Goal: Task Accomplishment & Management: Use online tool/utility

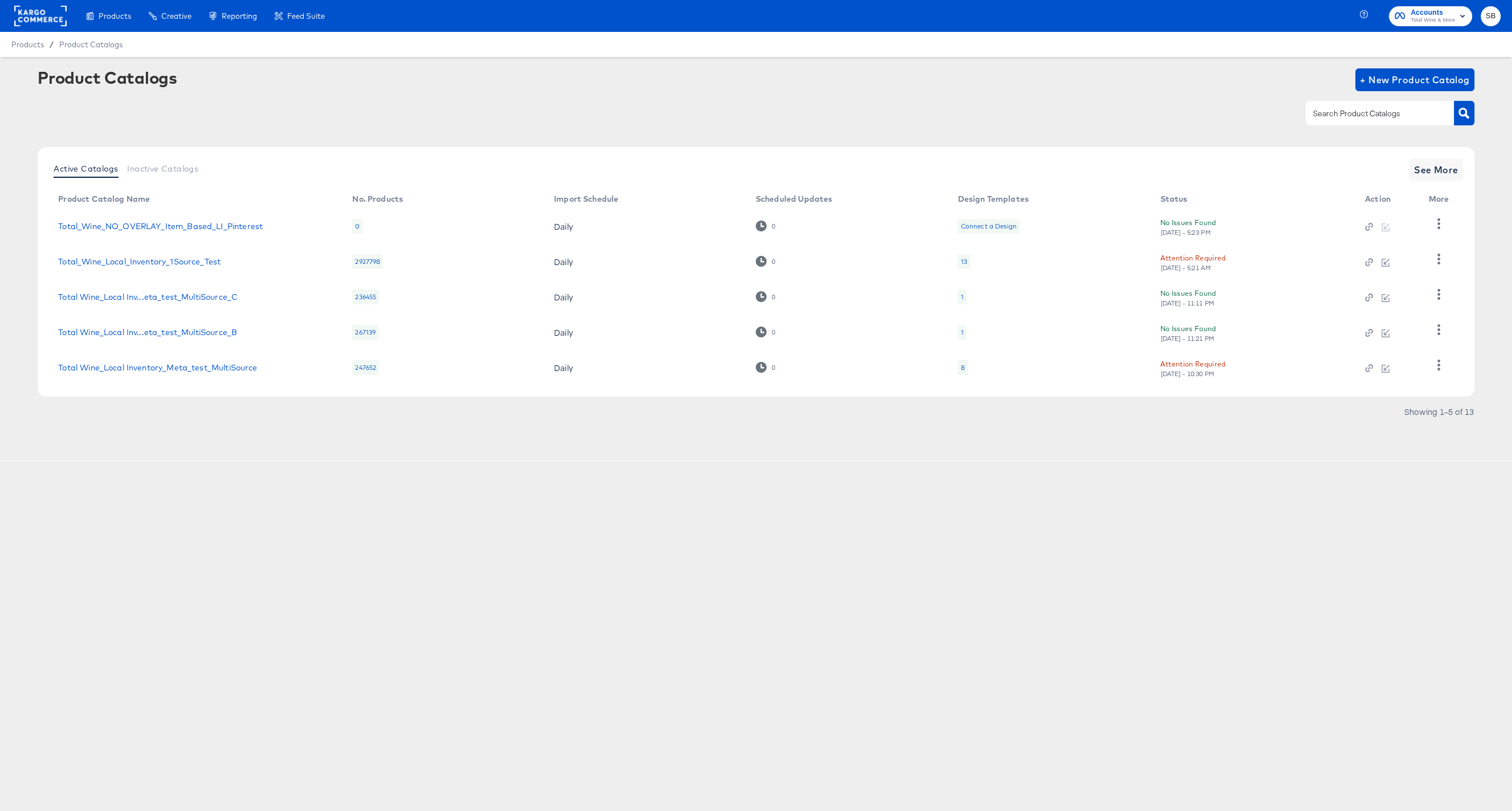
click at [254, 436] on article "Product Catalogs + New Product Catalog Active Catalogs Inactive Catalogs See Mo…" at bounding box center [756, 259] width 1512 height 404
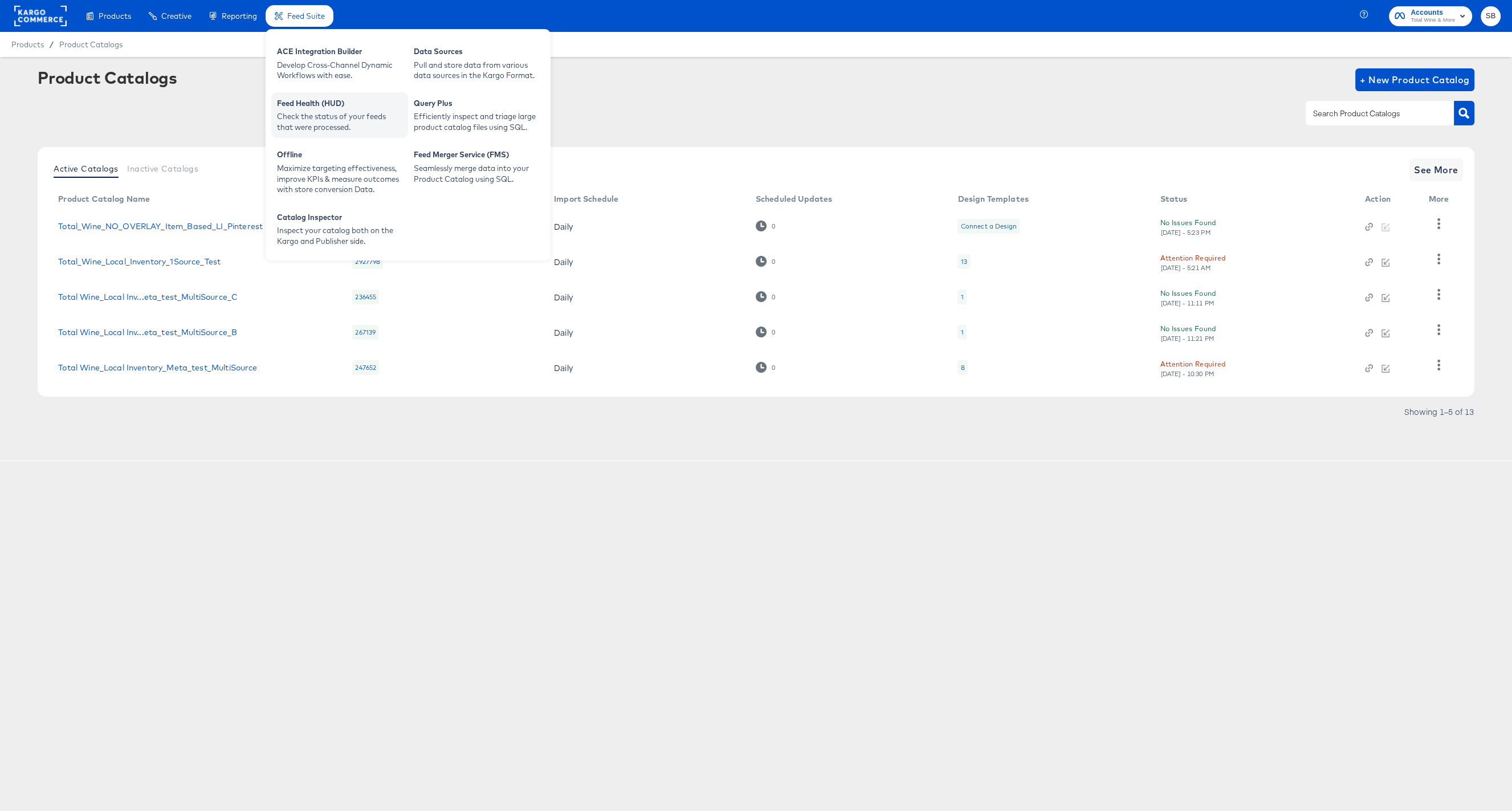
click at [341, 112] on div "Check the status of your feeds that were processed." at bounding box center [339, 121] width 125 height 21
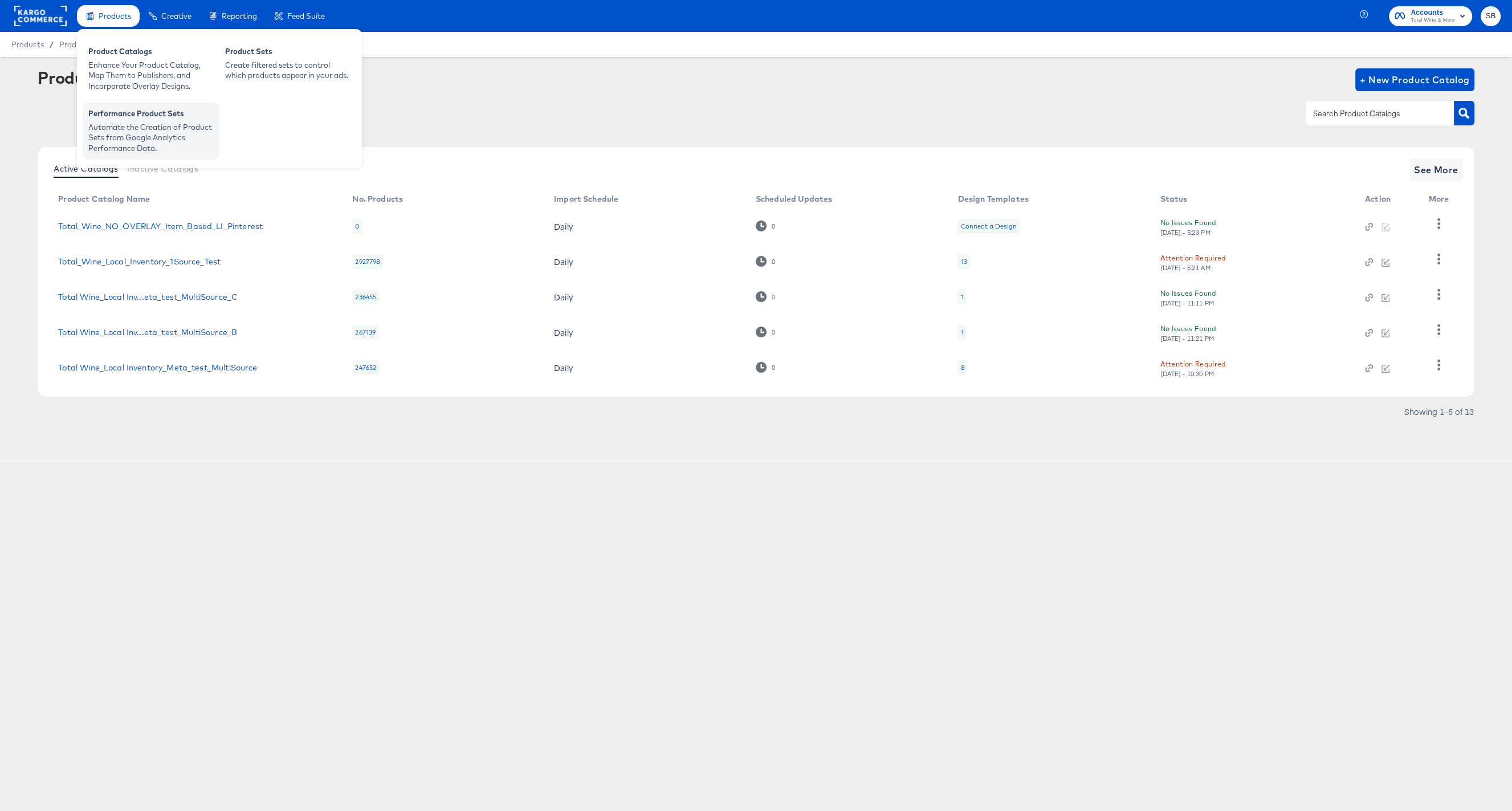
click at [144, 132] on div "Automate the Creation of Product Sets from Google Analytics Performance Data." at bounding box center [151, 137] width 125 height 32
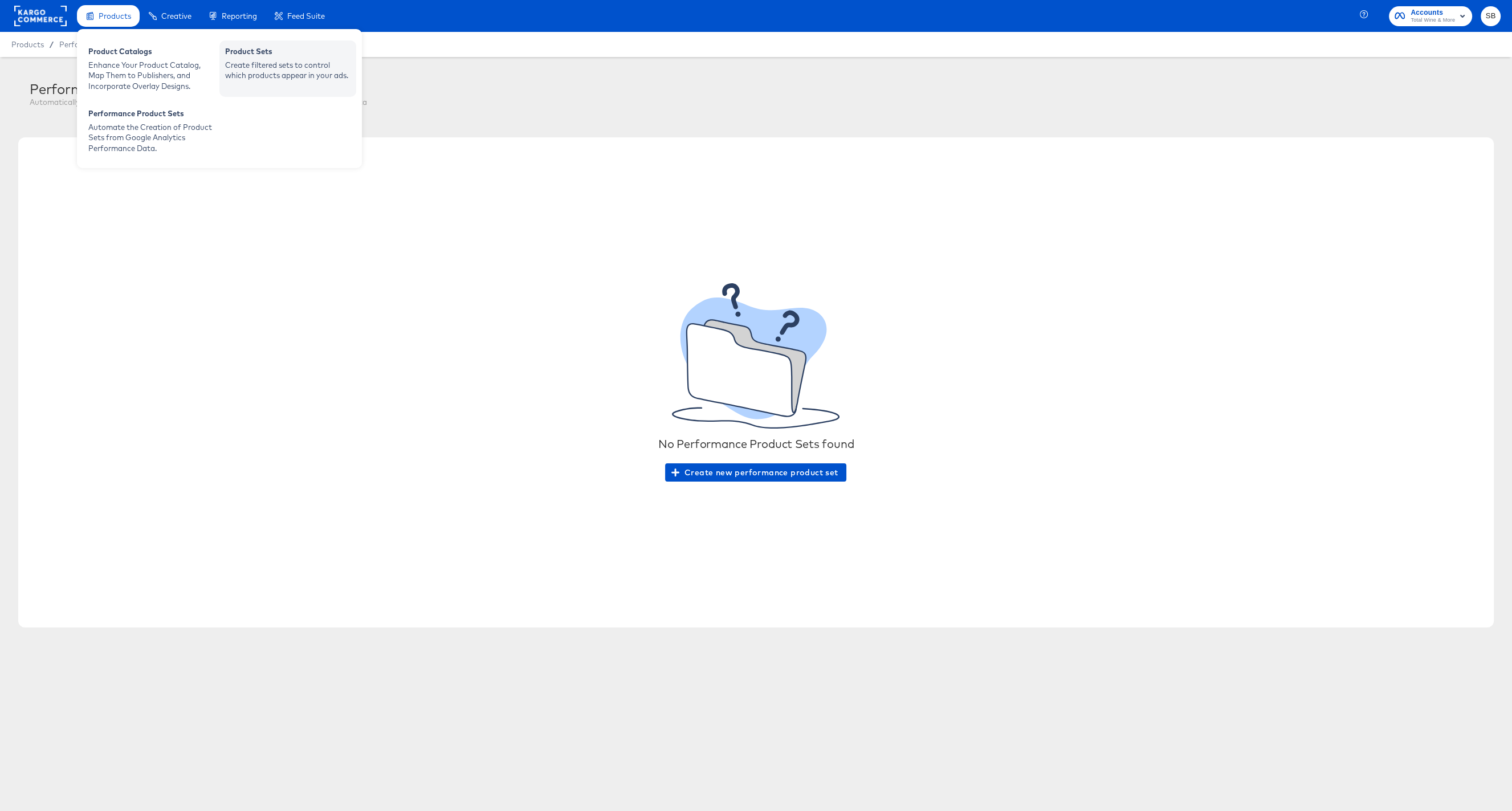
click at [233, 68] on div "Create filtered sets to control which products appear in your ads." at bounding box center [288, 70] width 125 height 21
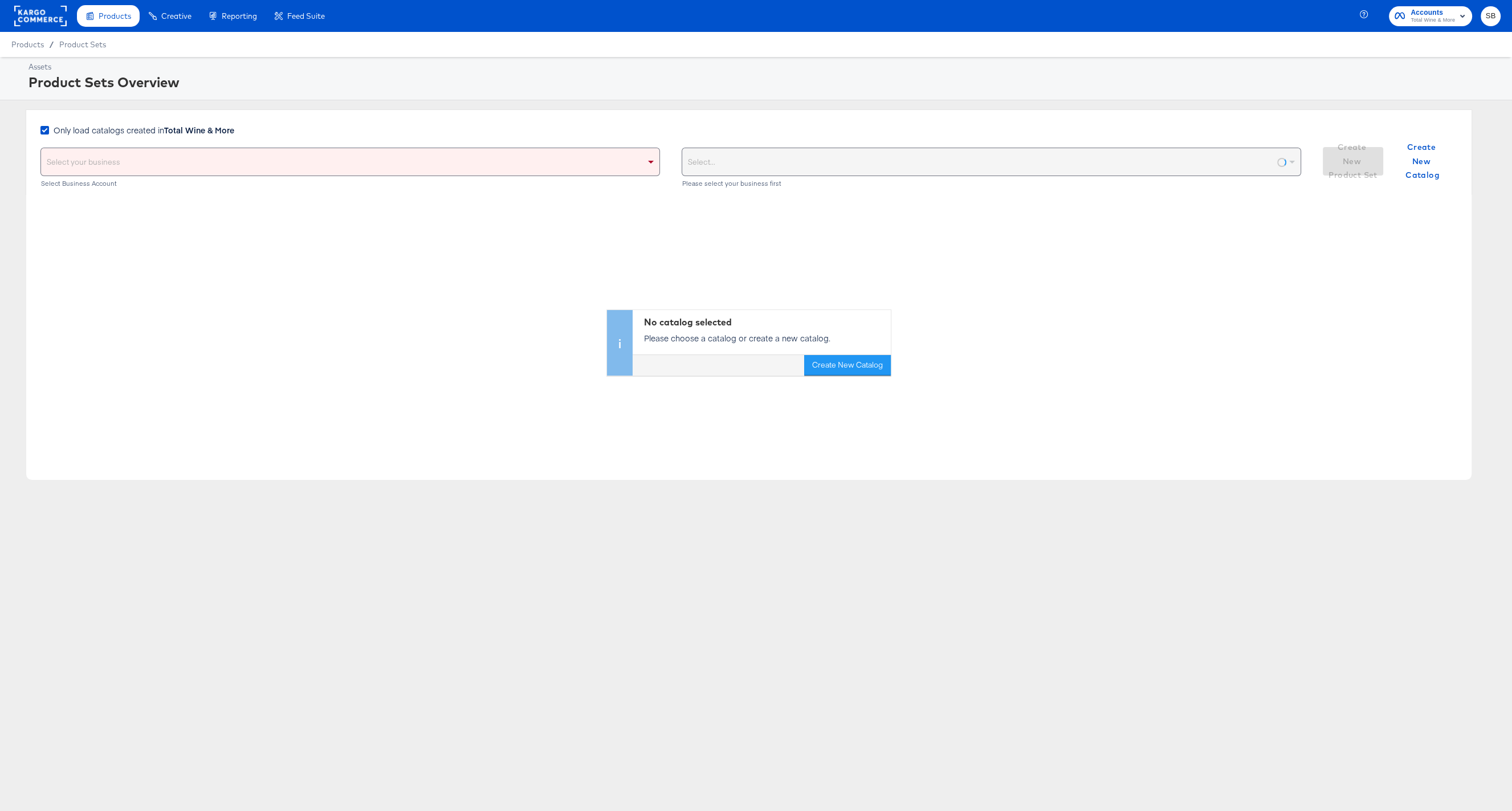
click at [553, 173] on div "Select your business" at bounding box center [350, 162] width 619 height 27
click at [153, 127] on span "Only load catalogs created in Total Wine & More" at bounding box center [144, 130] width 181 height 12
click at [0, 0] on input "Only load catalogs created in Total Wine & More" at bounding box center [0, 0] width 0 height 0
click at [159, 157] on div "Select your business" at bounding box center [350, 162] width 619 height 27
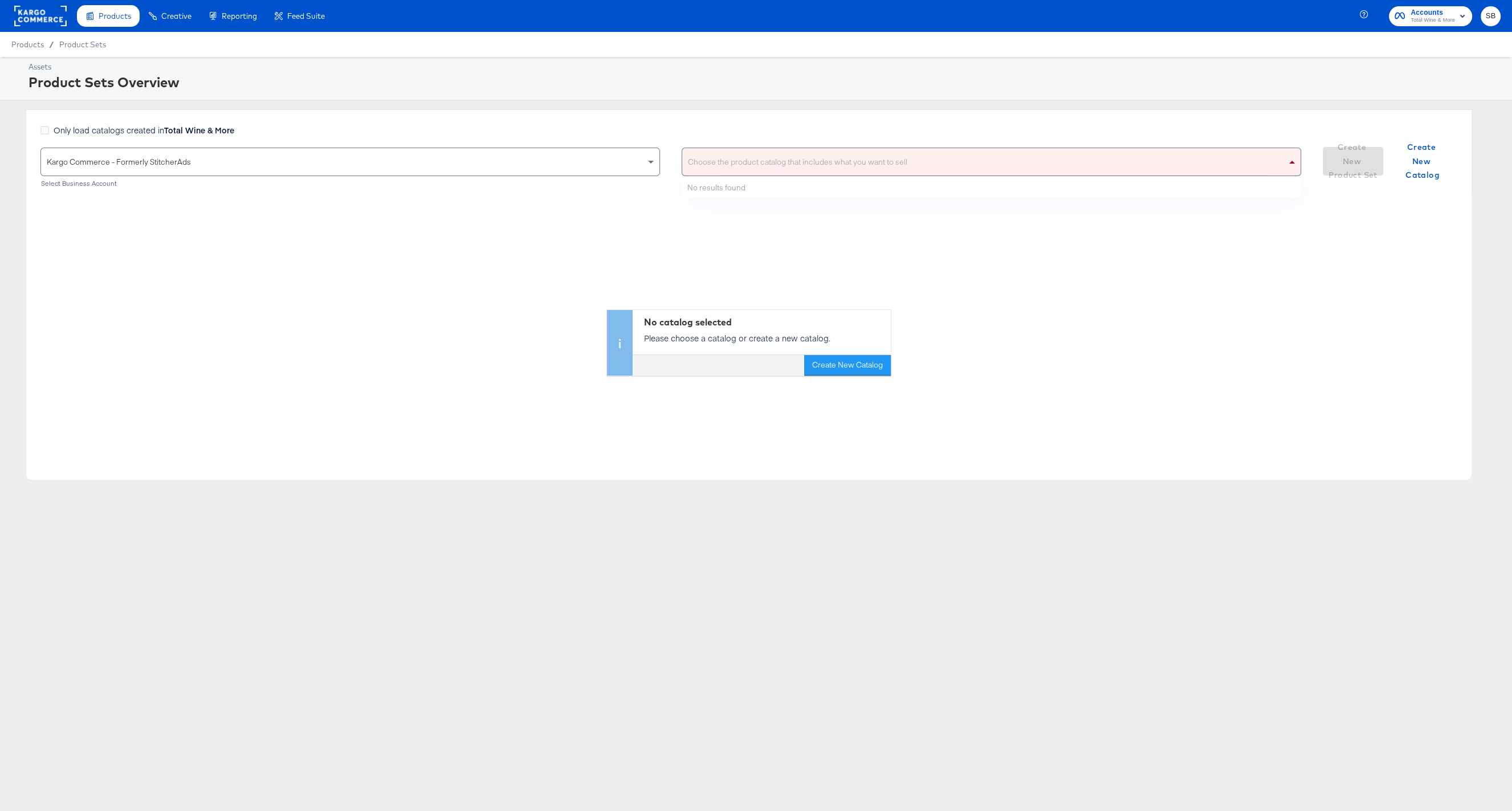
click at [782, 164] on div "Choose the product catalog that includes what you want to sell" at bounding box center [991, 162] width 619 height 27
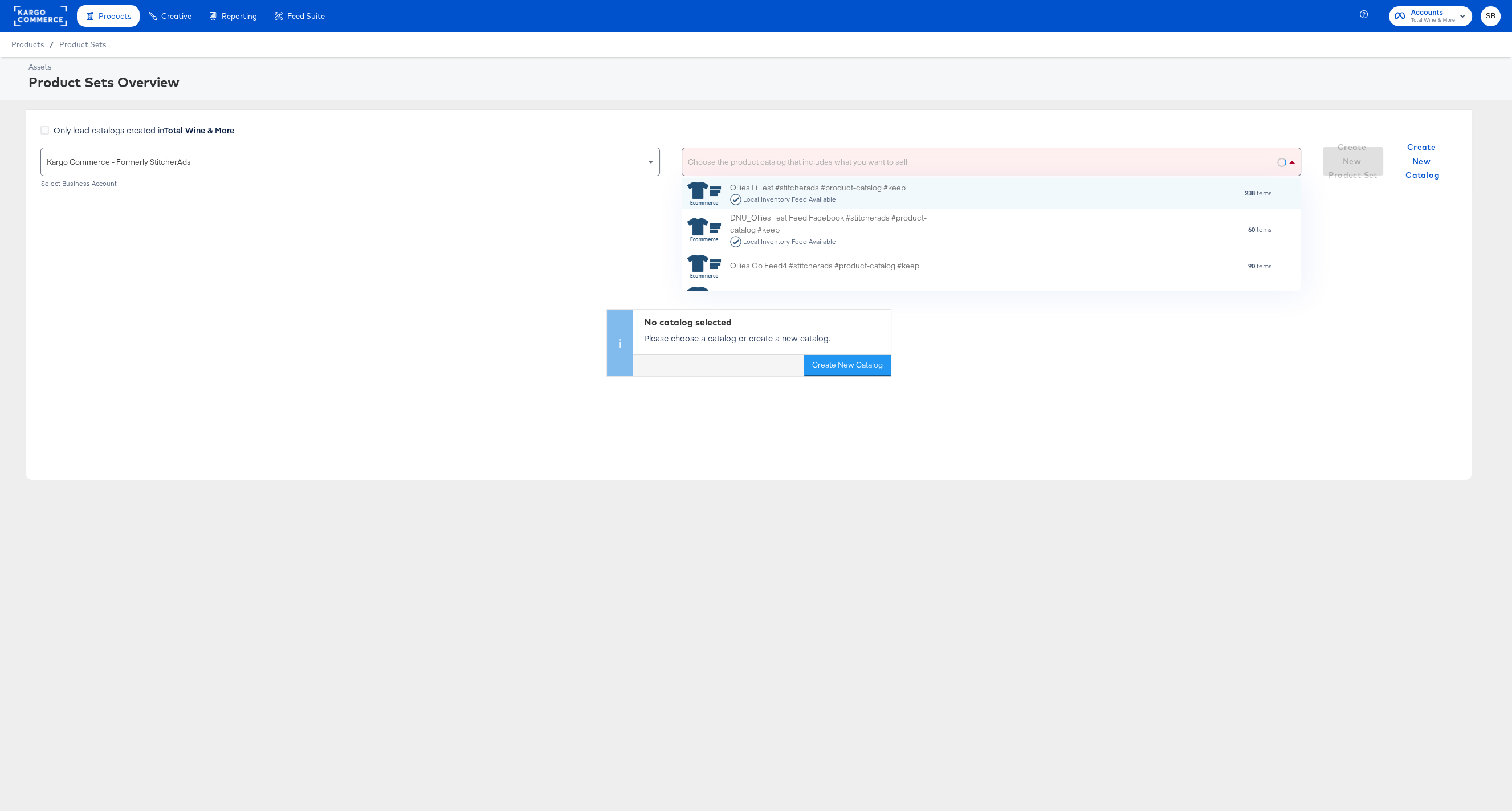
scroll to position [112, 619]
type input "l"
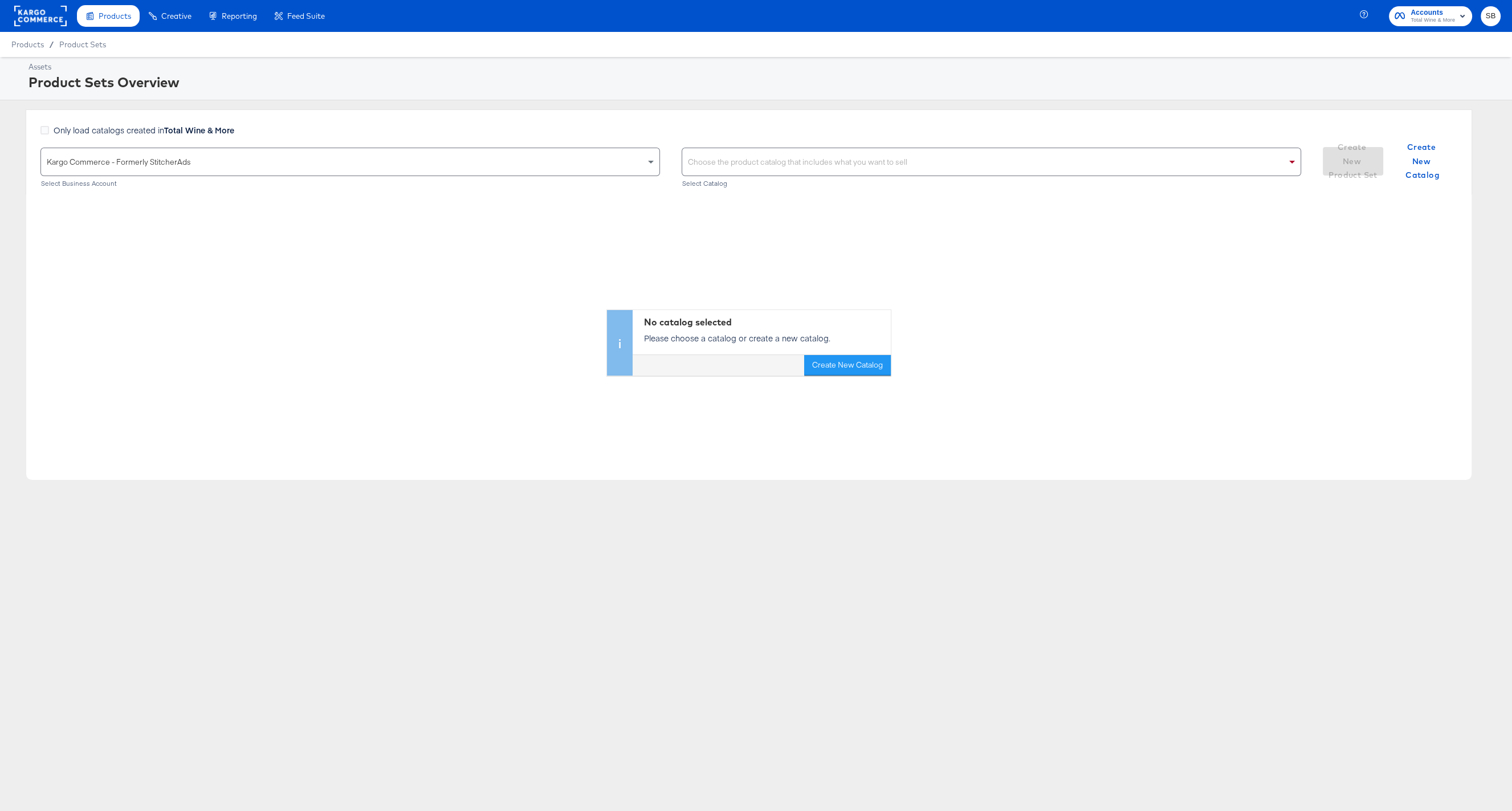
click at [358, 168] on div "Kargo Commerce - Formerly StitcherAds" at bounding box center [350, 162] width 619 height 27
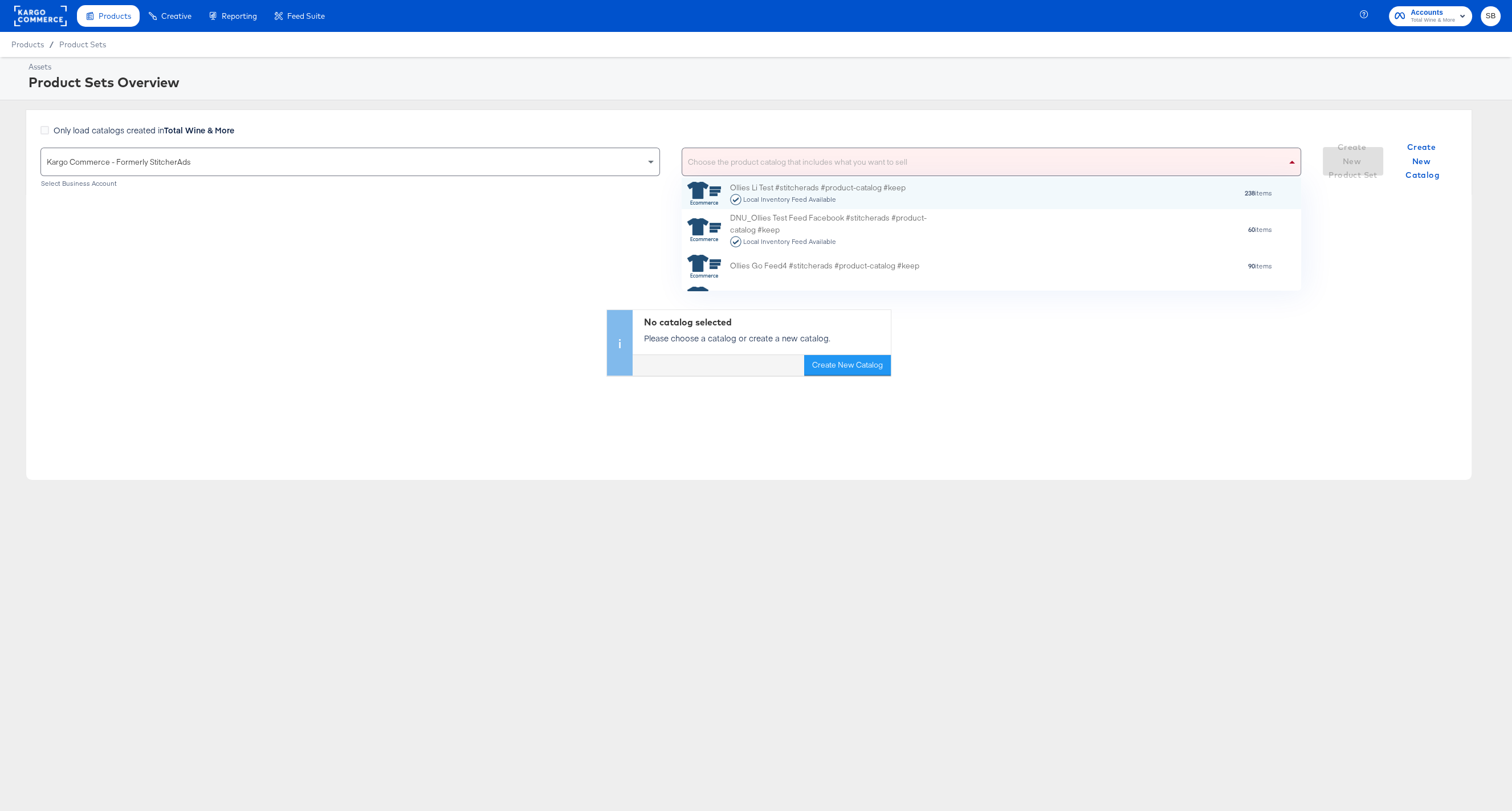
click at [741, 165] on div "Choose the product catalog that includes what you want to sell" at bounding box center [991, 162] width 619 height 27
click at [464, 377] on div "No catalog selected Please choose a catalog or create a new catalog. Create New…" at bounding box center [749, 337] width 1446 height 285
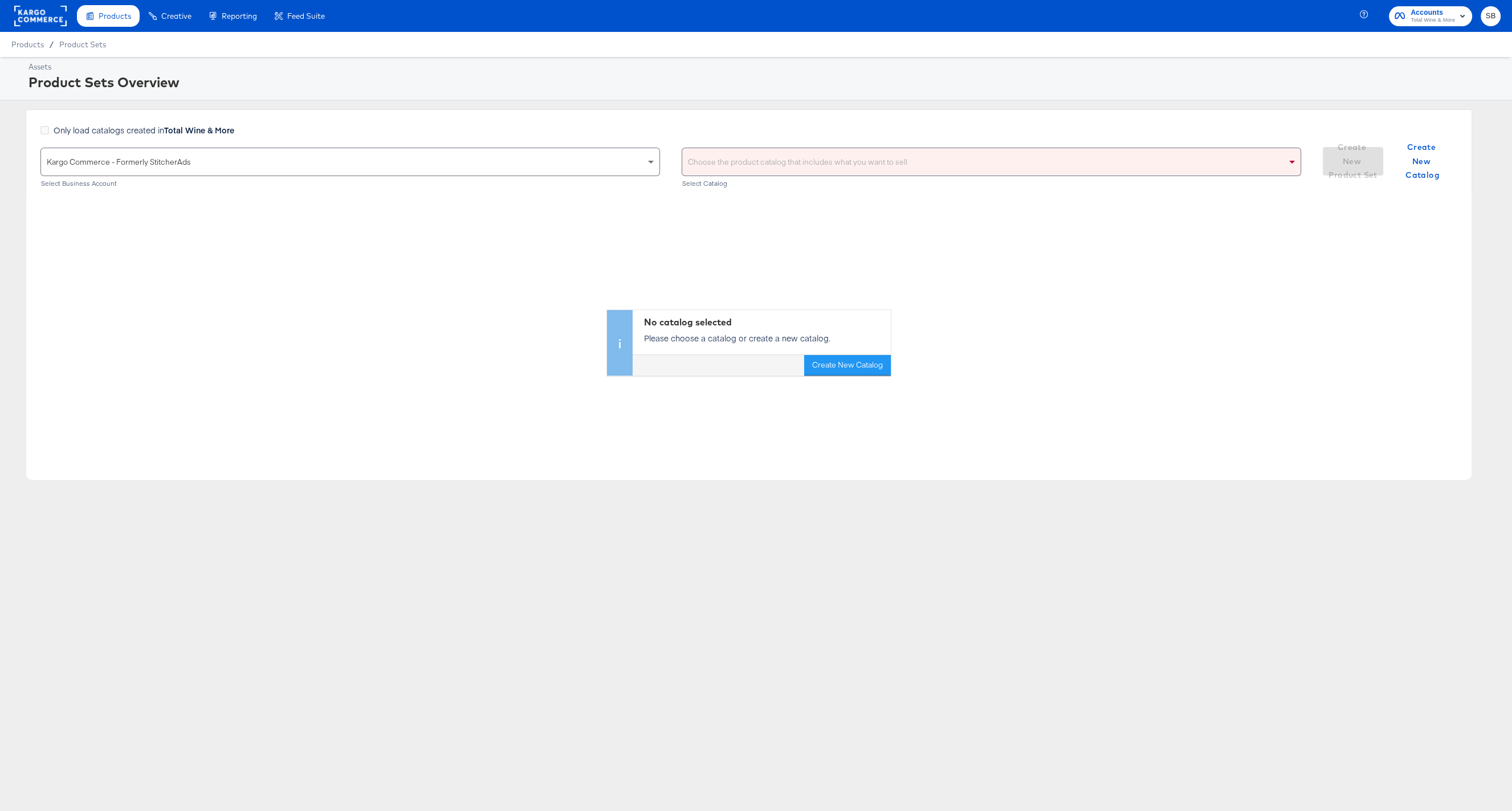
click at [312, 523] on article "Assets Product Sets Overview Only load catalogs created in Total Wine & More Ka…" at bounding box center [756, 327] width 1512 height 541
click at [902, 164] on div "Choose the product catalog that includes what you want to sell" at bounding box center [991, 162] width 619 height 27
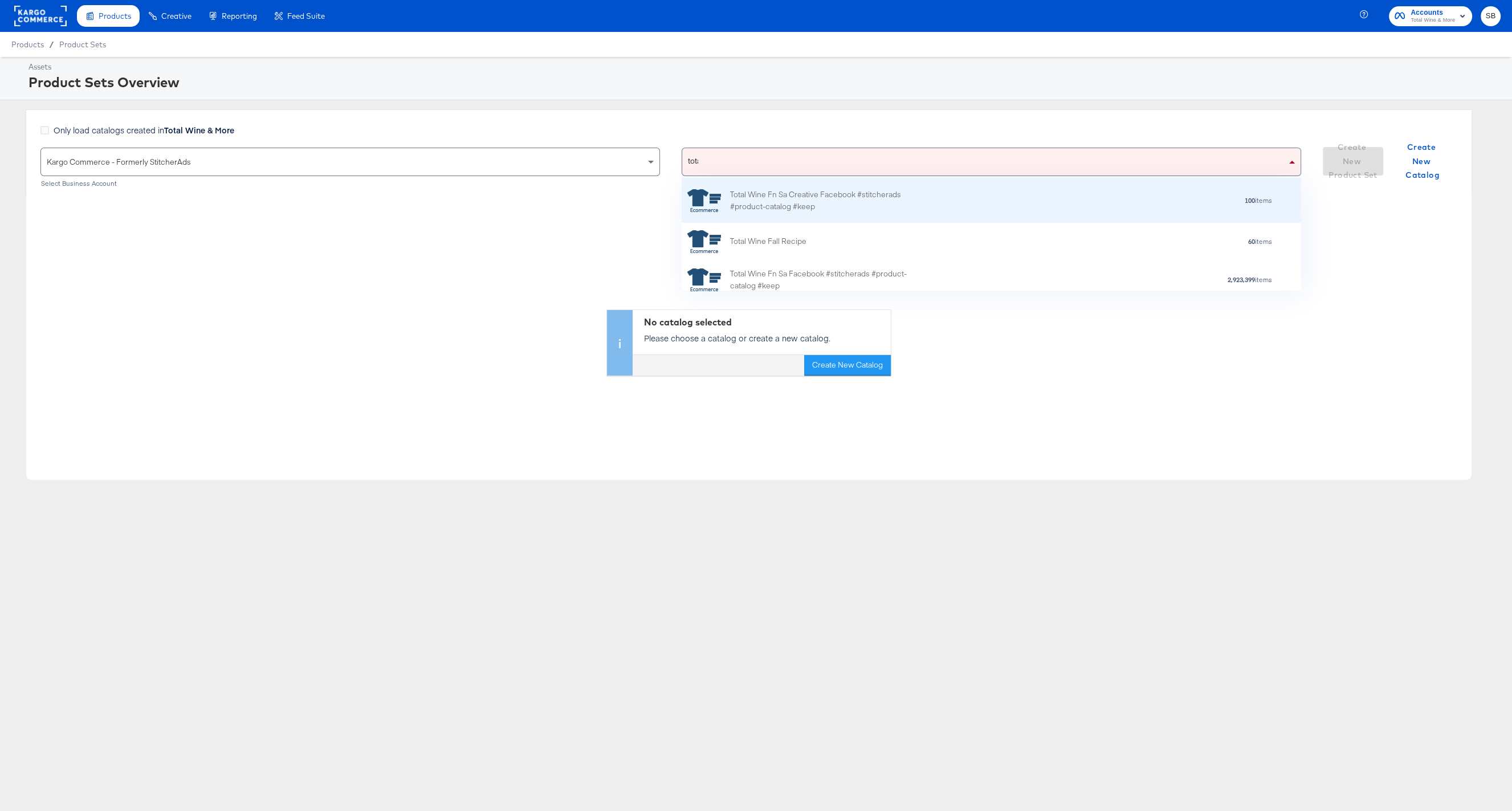
type input "total"
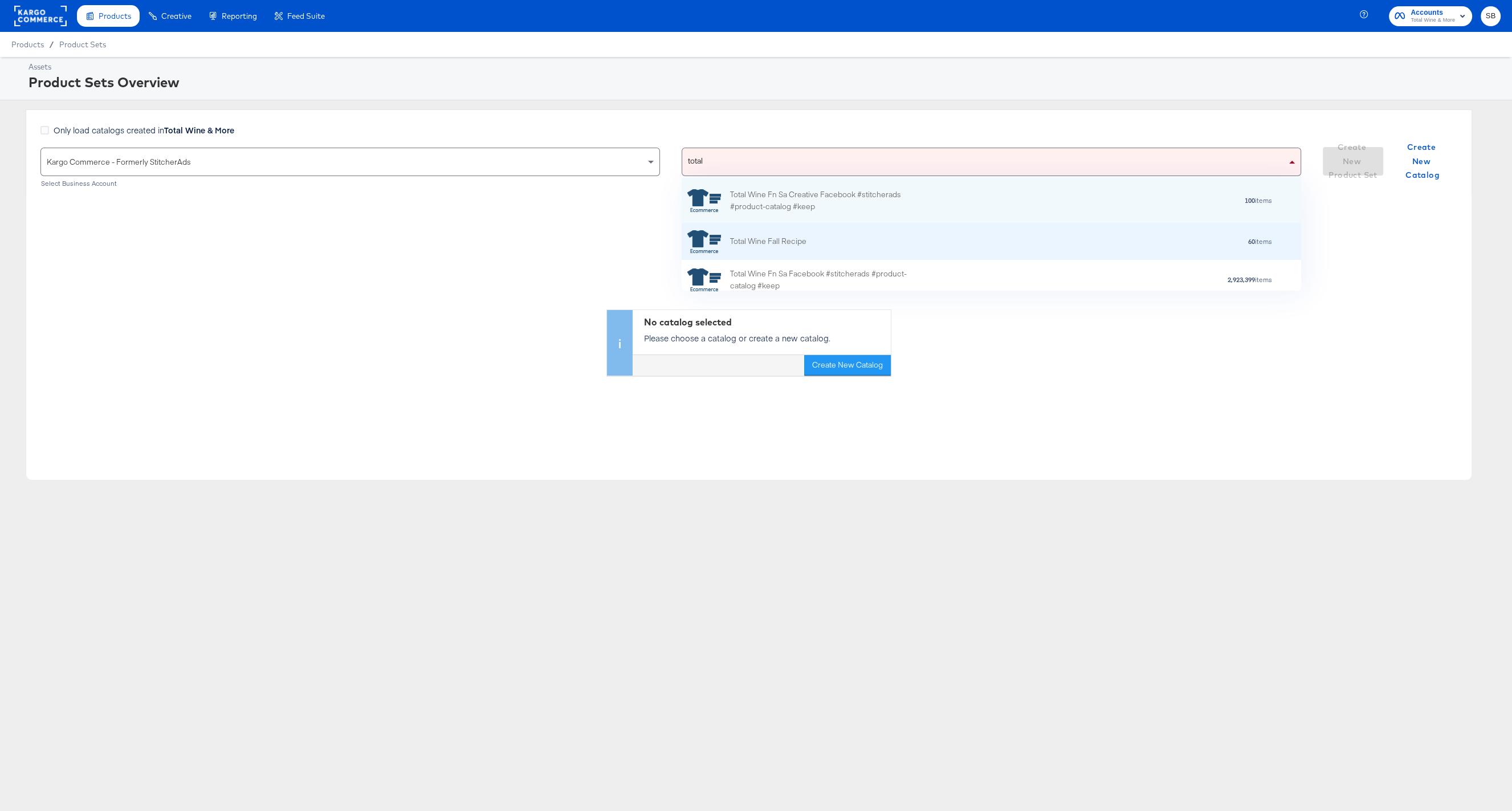
scroll to position [52, 0]
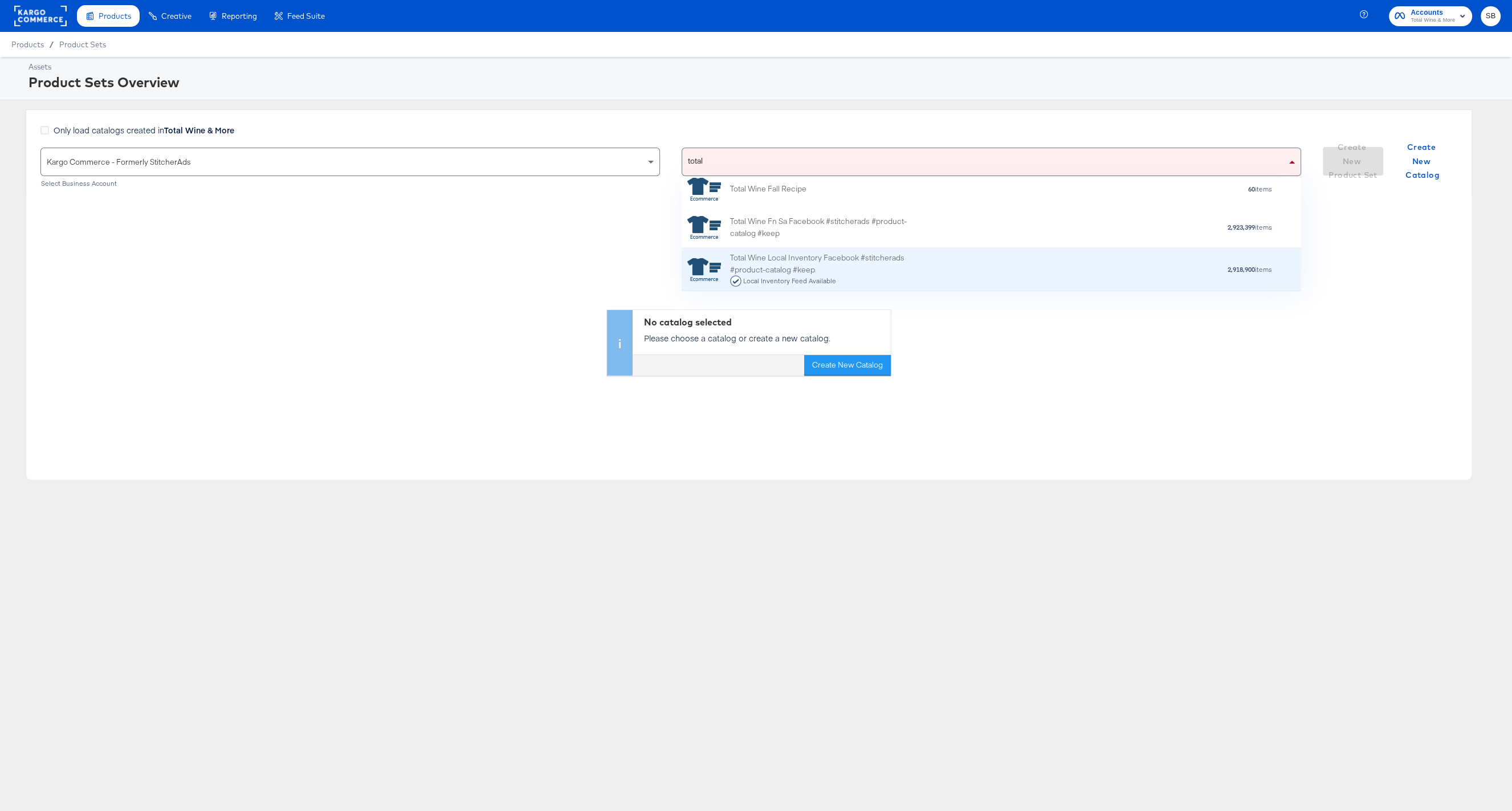
click at [835, 270] on div "Total Wine Local Inventory Facebook #stitcherads #product-catalog #keep Local I…" at bounding box center [830, 270] width 199 height 35
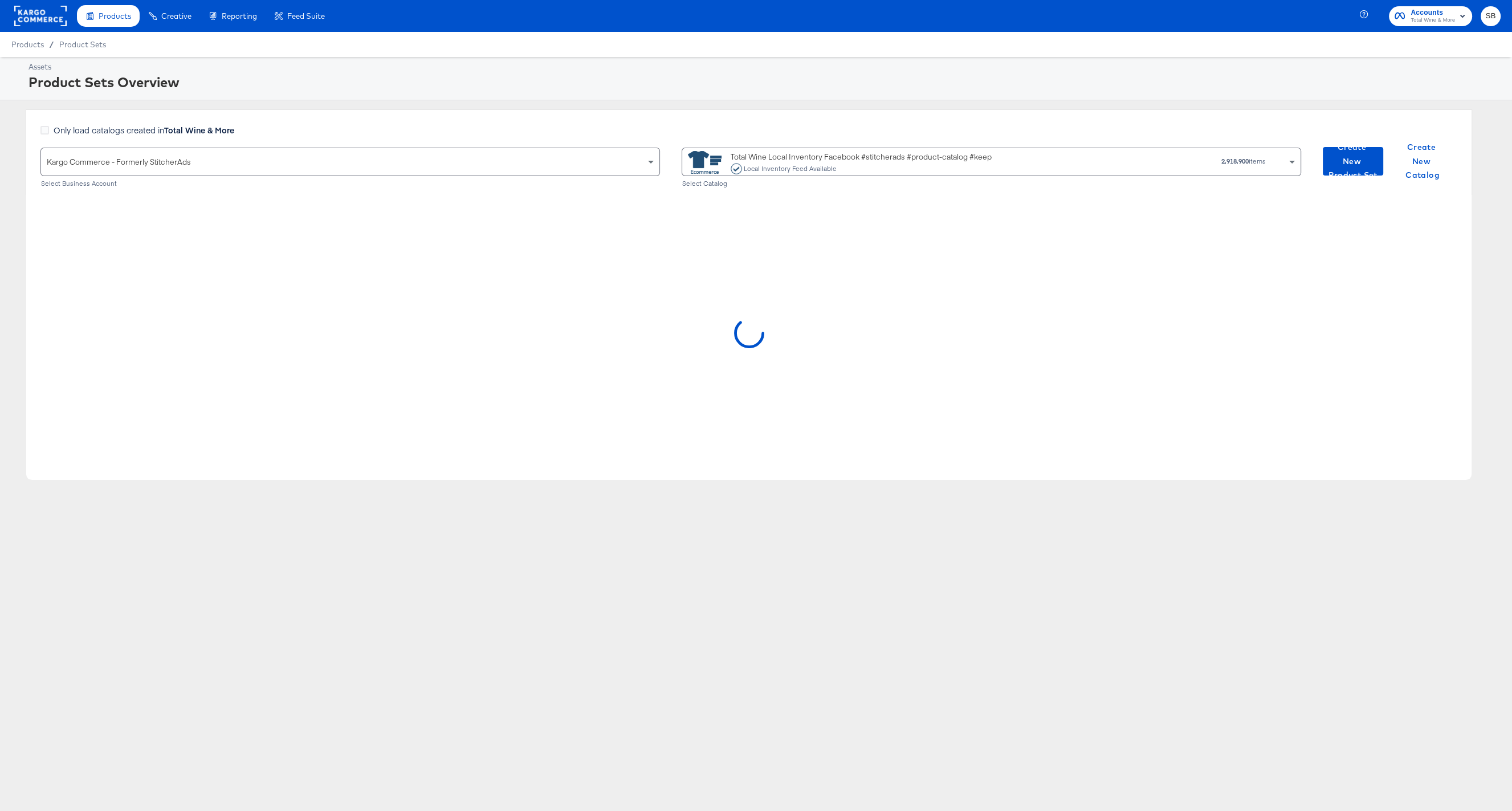
click at [1314, 90] on div "Product Sets Overview" at bounding box center [763, 82] width 1469 height 19
click at [1355, 161] on span "Create New Product Set" at bounding box center [1353, 161] width 52 height 42
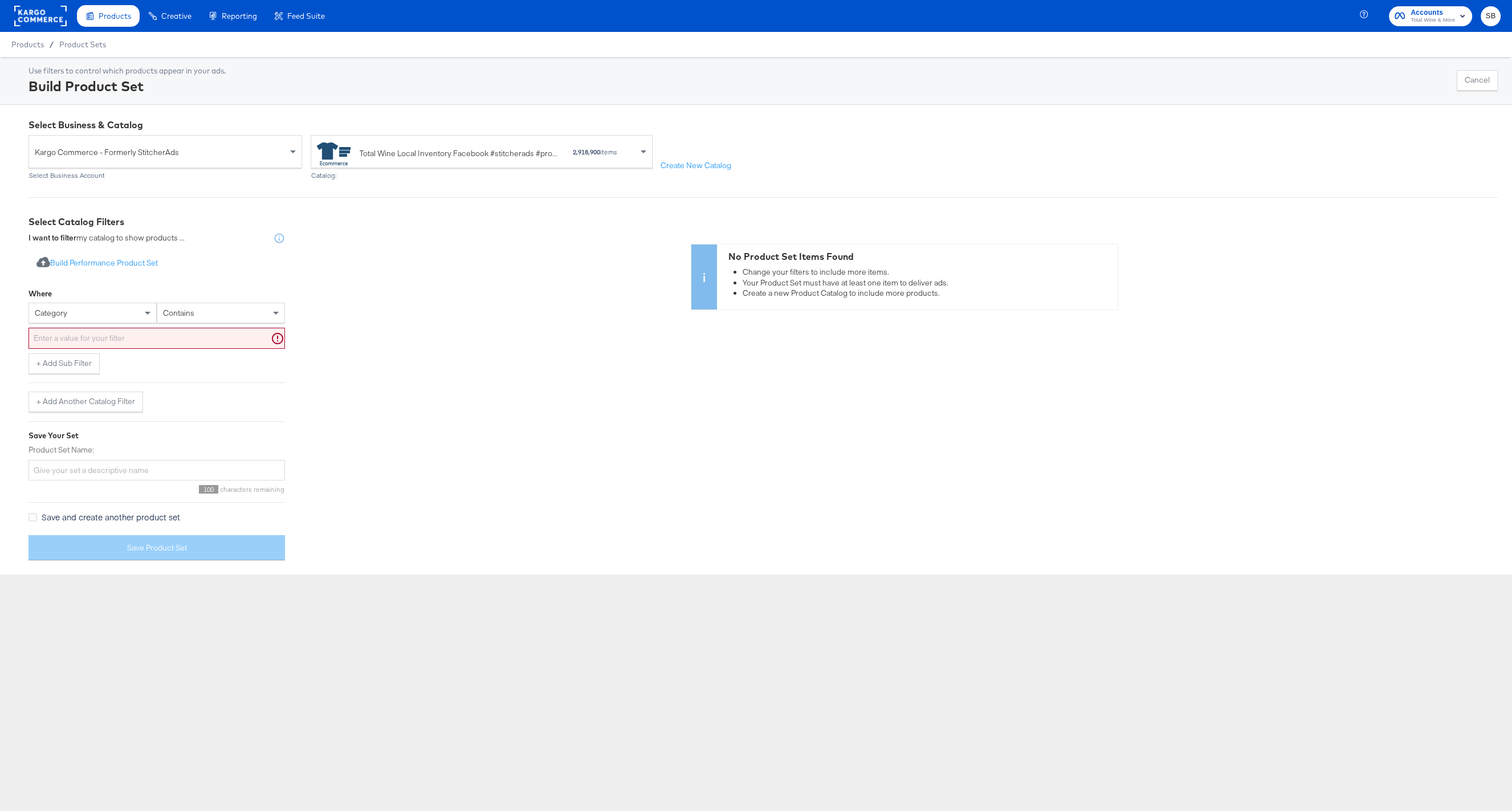
click at [95, 313] on div "category" at bounding box center [92, 313] width 127 height 19
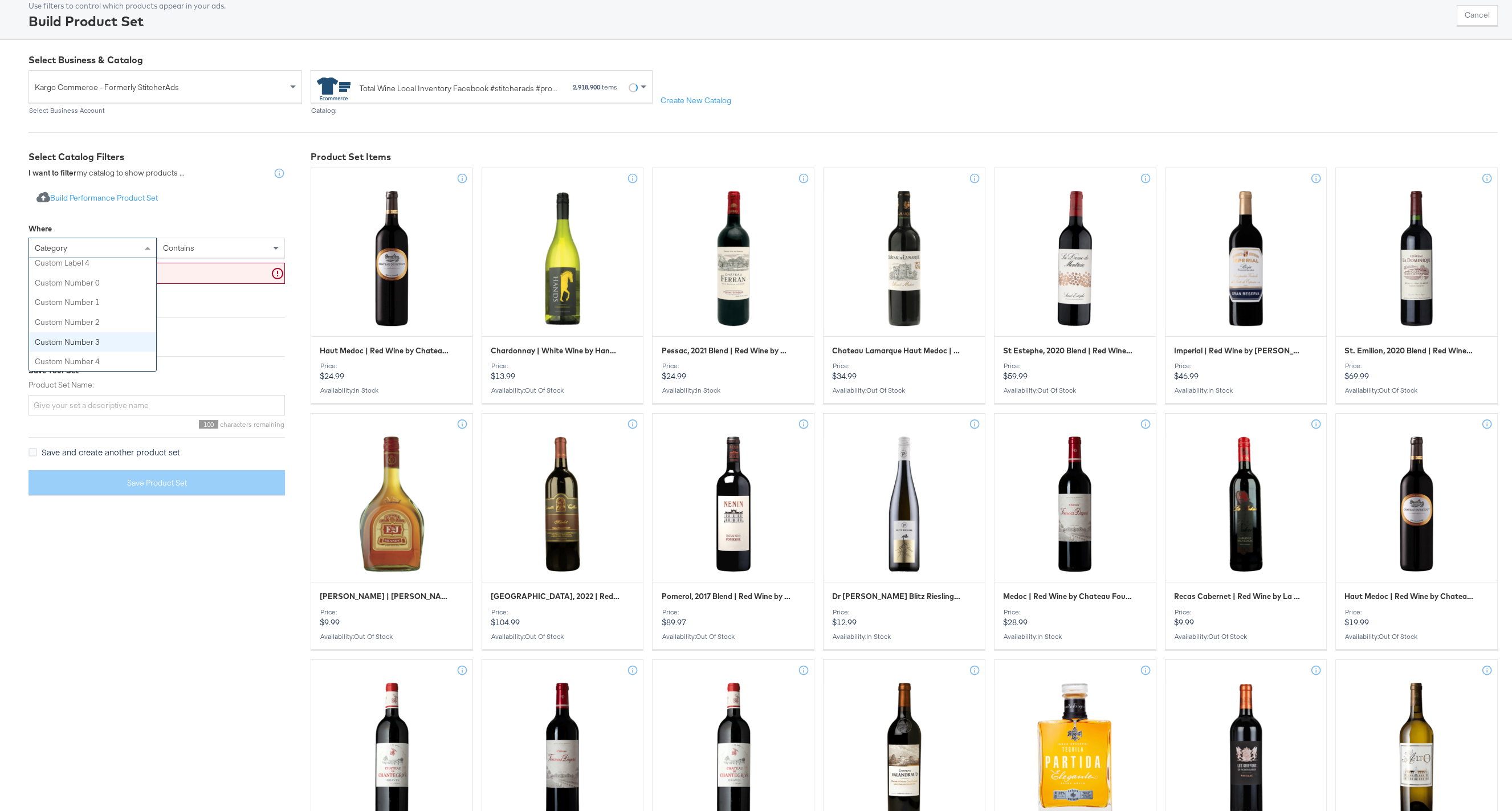
scroll to position [65, 0]
click at [109, 248] on div "category" at bounding box center [92, 248] width 127 height 19
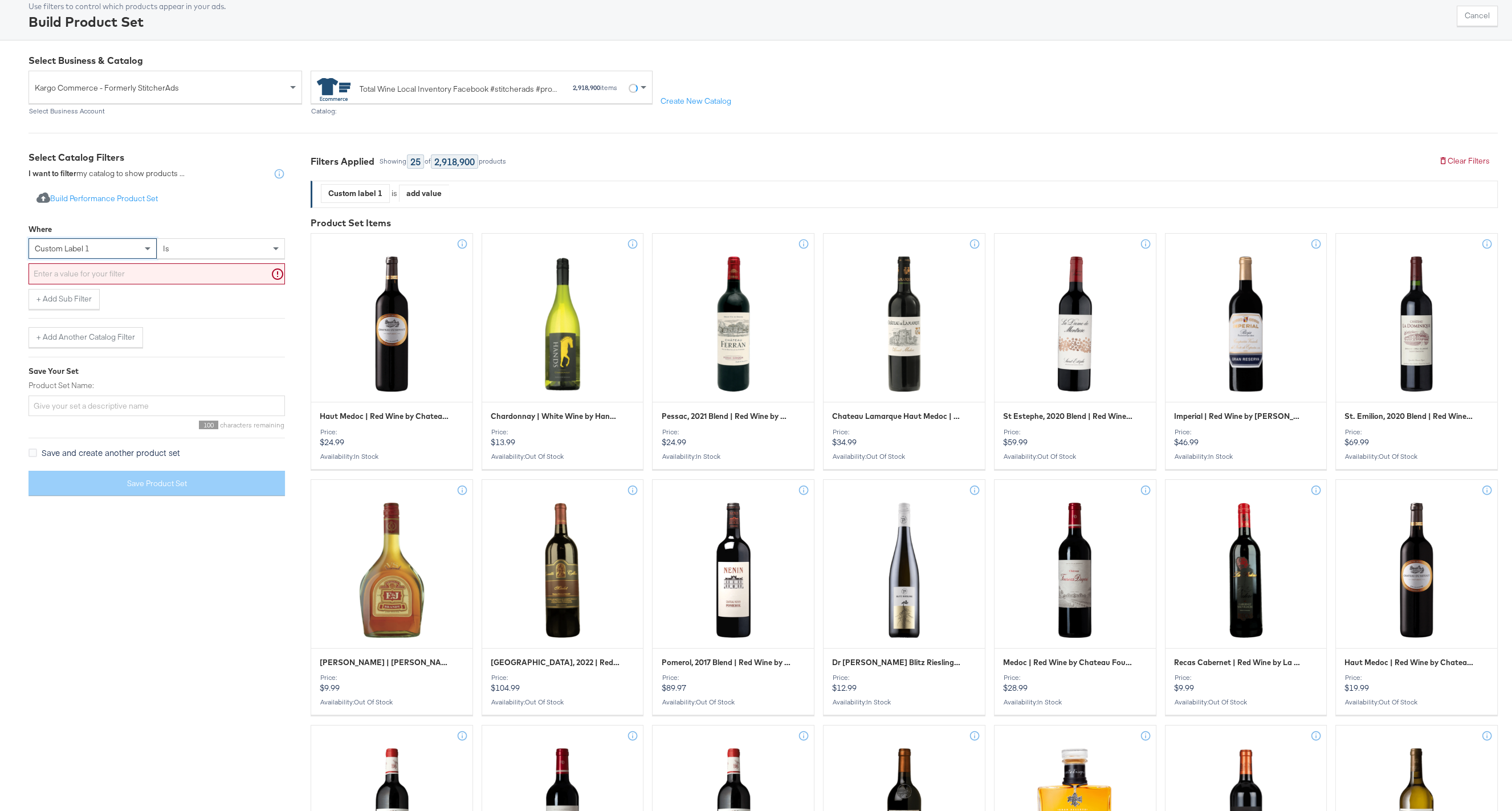
click at [206, 247] on div "is" at bounding box center [221, 248] width 127 height 19
click at [140, 272] on input "text" at bounding box center [157, 274] width 257 height 21
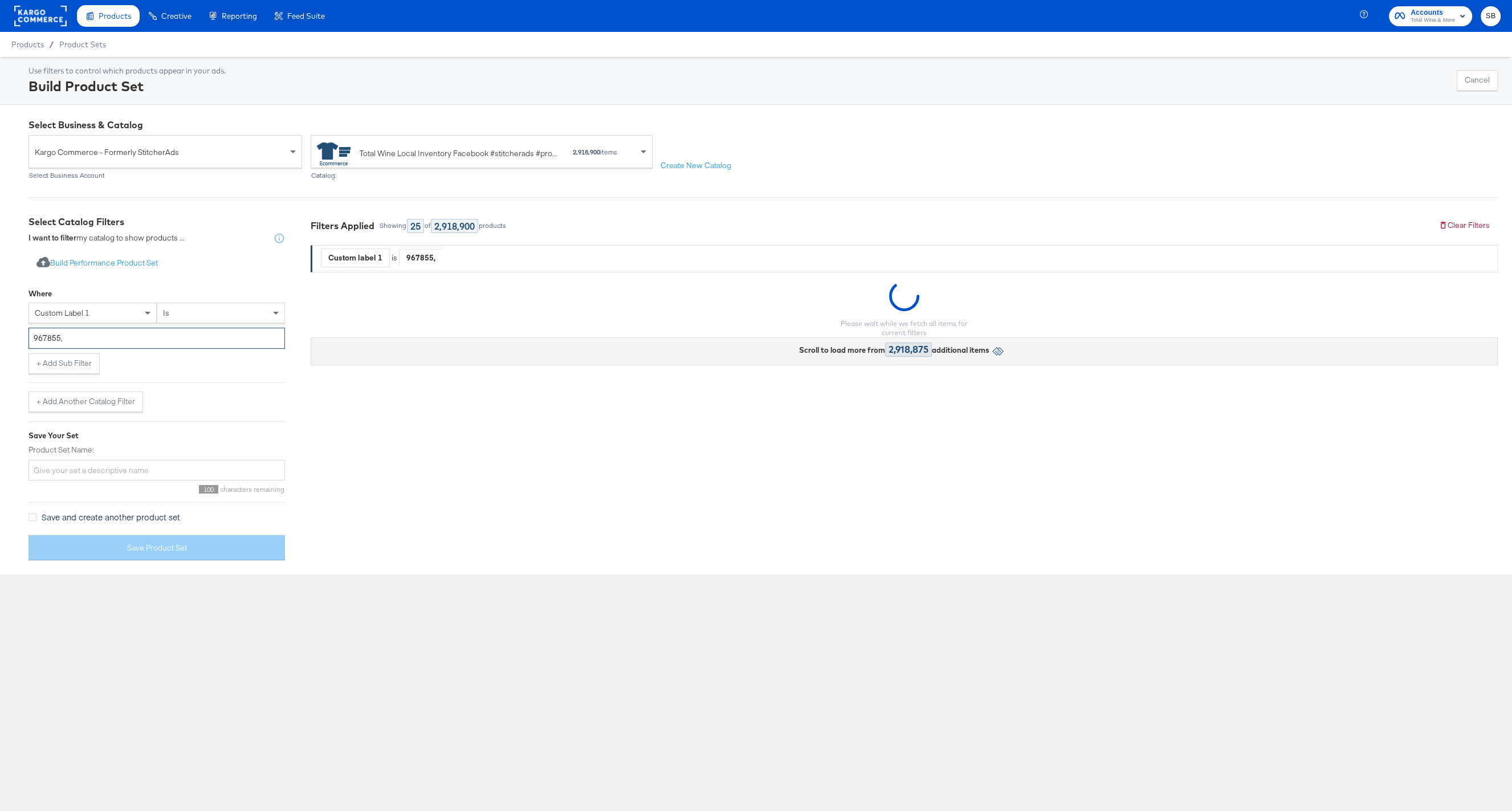
scroll to position [0, 0]
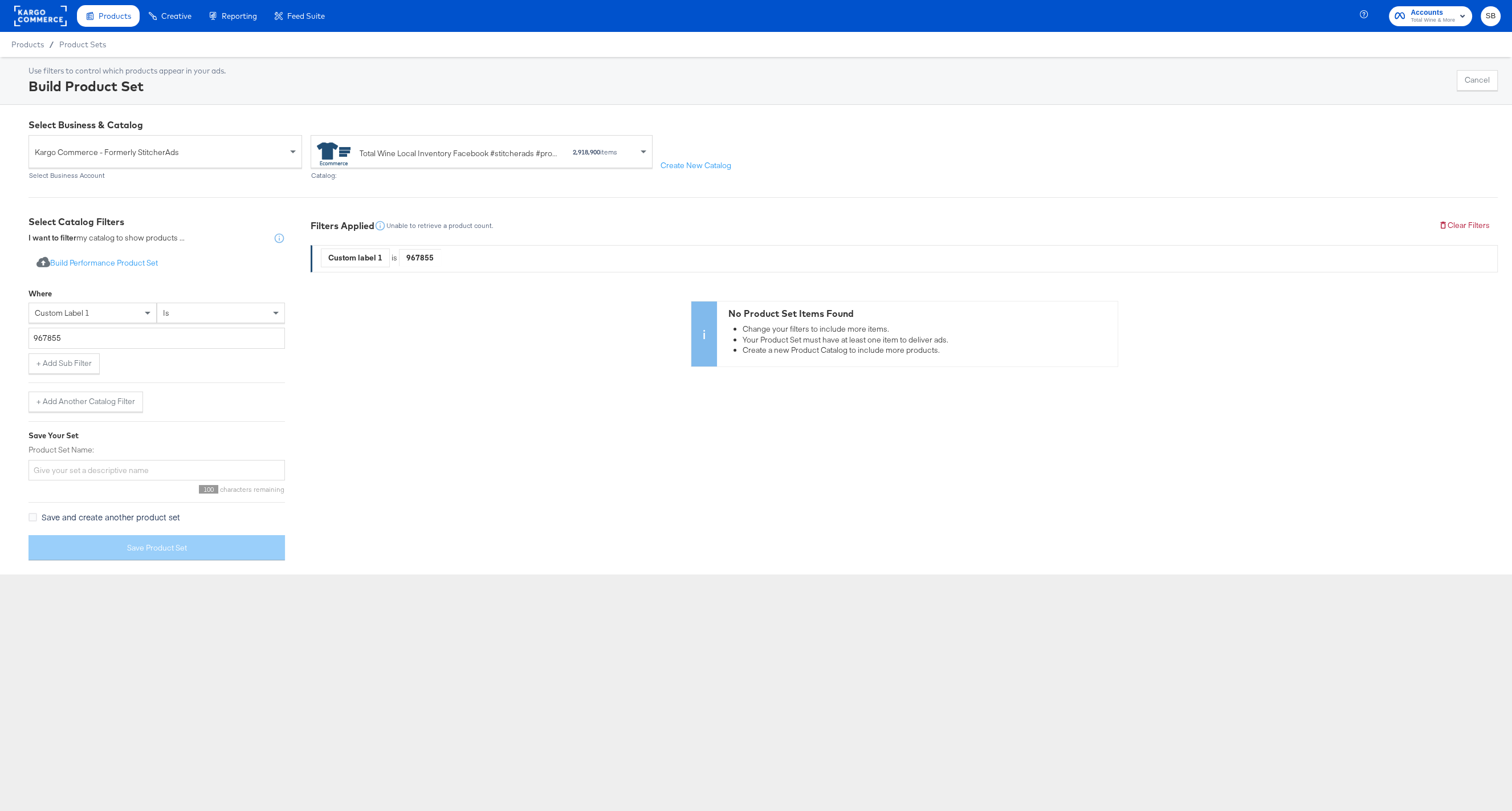
click at [444, 344] on div "No Product Set Items Found Change your filters to include more items. Your Prod…" at bounding box center [904, 334] width 1188 height 66
click at [115, 334] on input "967855" at bounding box center [157, 338] width 257 height 21
paste input "[URL][DOMAIN_NAME]"
click at [439, 408] on div "Filters Applied Unable to retrieve a product count. Clear Filters Custom label …" at bounding box center [904, 392] width 1188 height 354
click at [80, 339] on input "967855," at bounding box center [157, 338] width 257 height 21
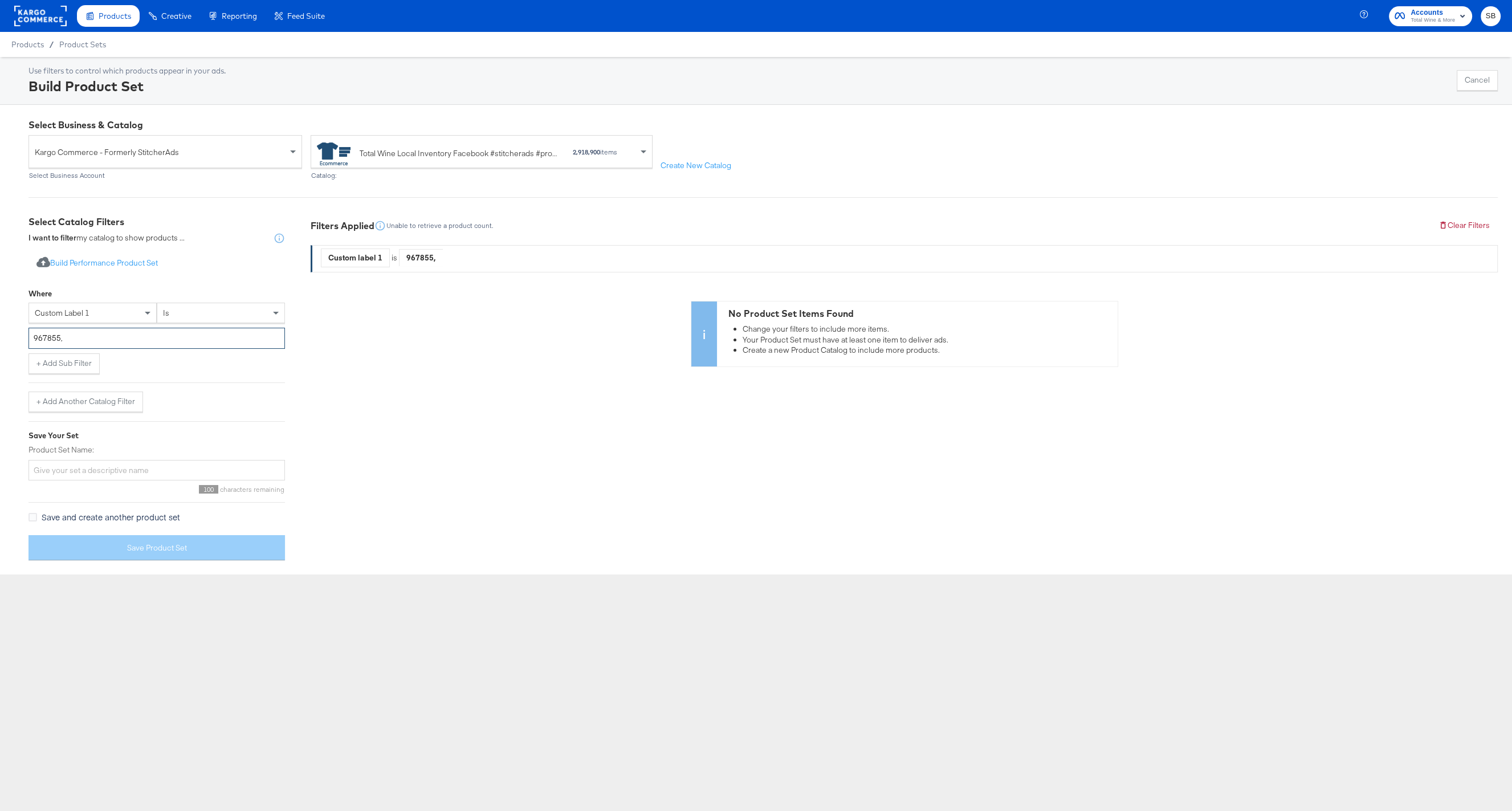
click at [52, 338] on input "967855," at bounding box center [157, 338] width 257 height 21
click at [86, 339] on input "967855," at bounding box center [157, 338] width 257 height 21
paste input "967855"
click at [443, 386] on div "Filters Applied Unable to retrieve a product count. Clear Filters Custom label …" at bounding box center [904, 392] width 1188 height 354
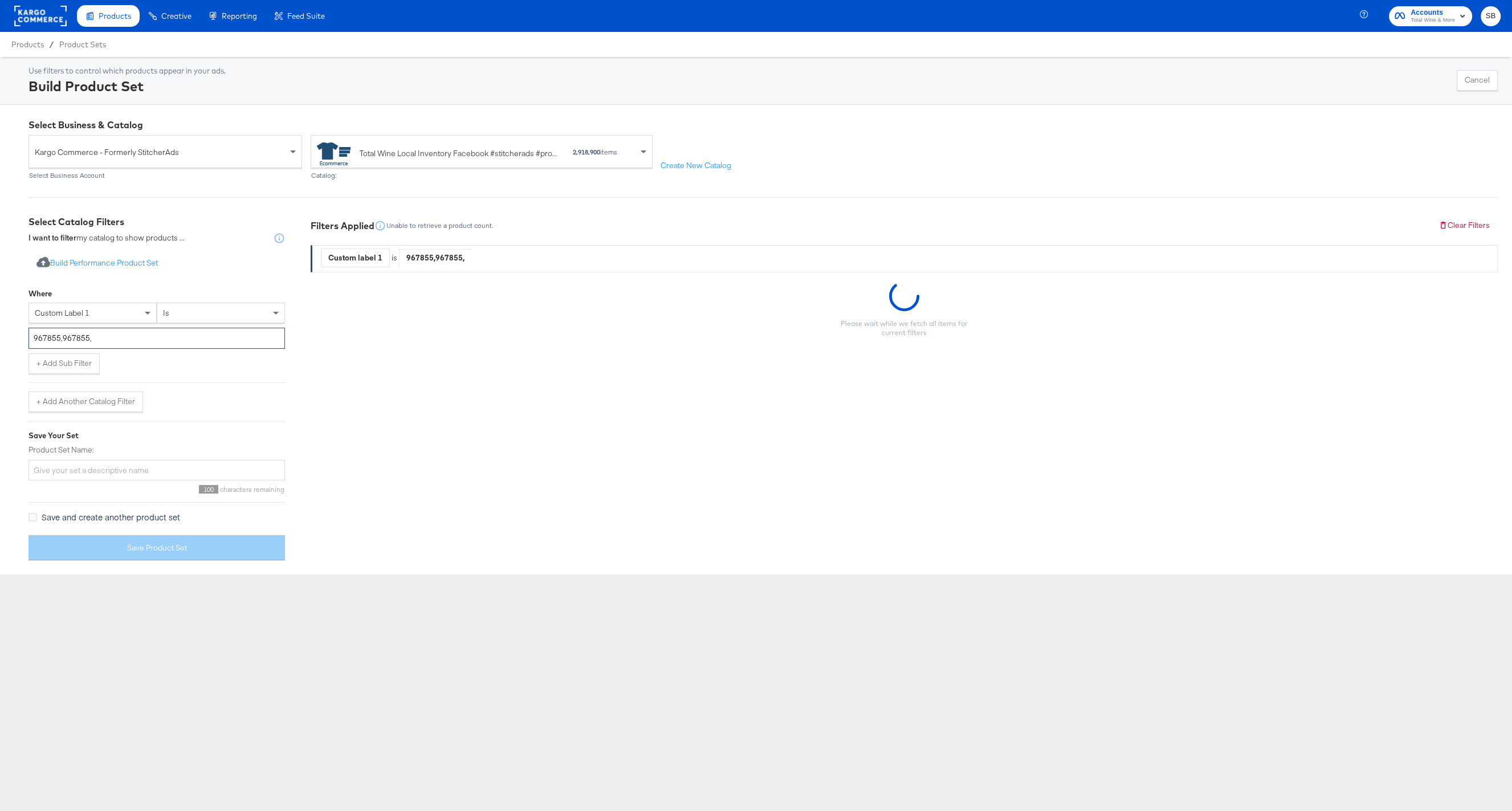
click at [125, 335] on input "967855,967855," at bounding box center [157, 338] width 257 height 21
paste input "967855"
type input "967855,967855,967855"
drag, startPoint x: 361, startPoint y: 366, endPoint x: 272, endPoint y: 341, distance: 92.4
click at [359, 365] on div "No Product Set Items Found Change your filters to include more items. Your Prod…" at bounding box center [904, 334] width 1188 height 66
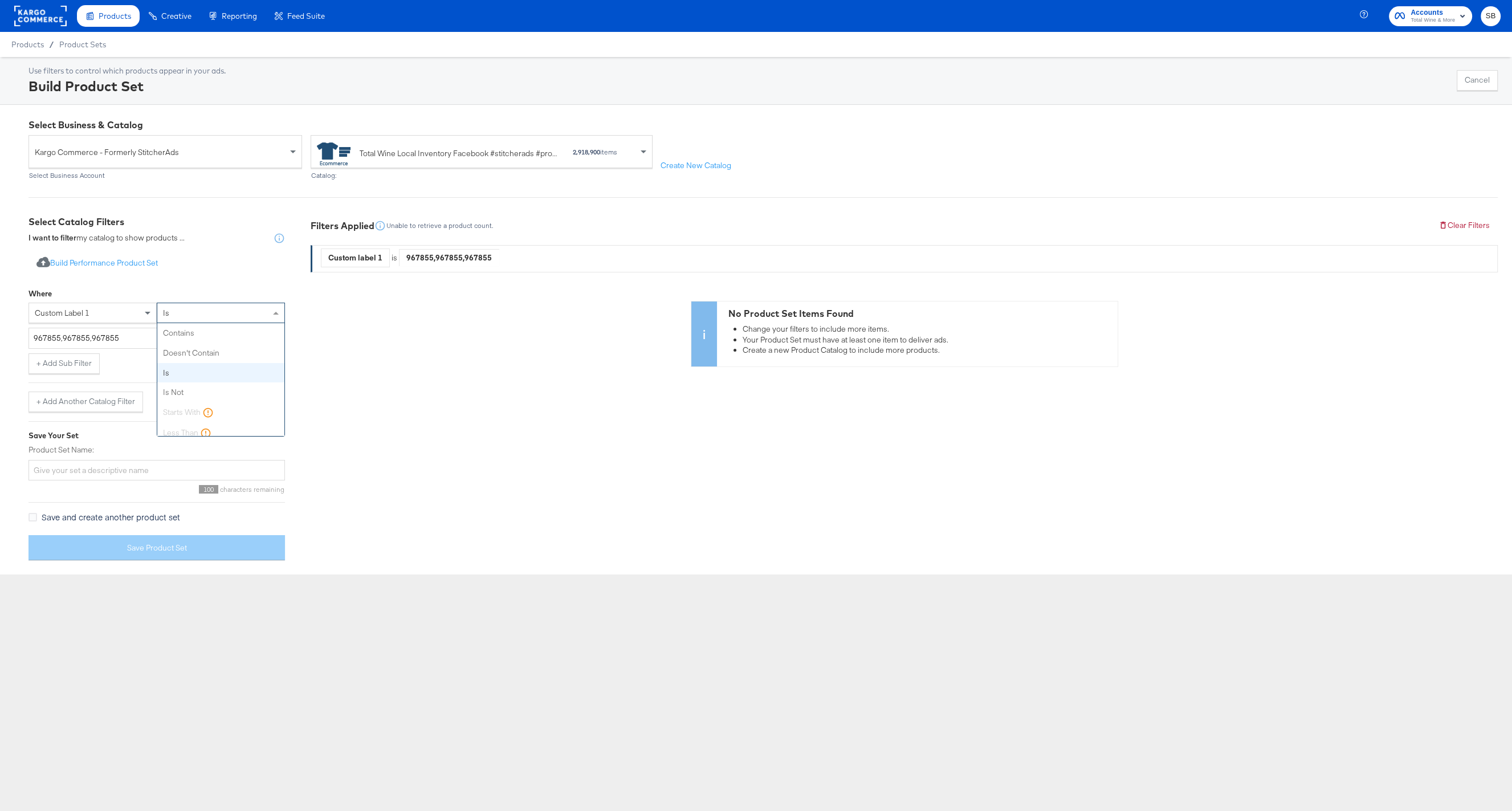
click at [192, 314] on div "is" at bounding box center [221, 313] width 127 height 19
click at [57, 314] on span "custom label 1" at bounding box center [62, 313] width 55 height 10
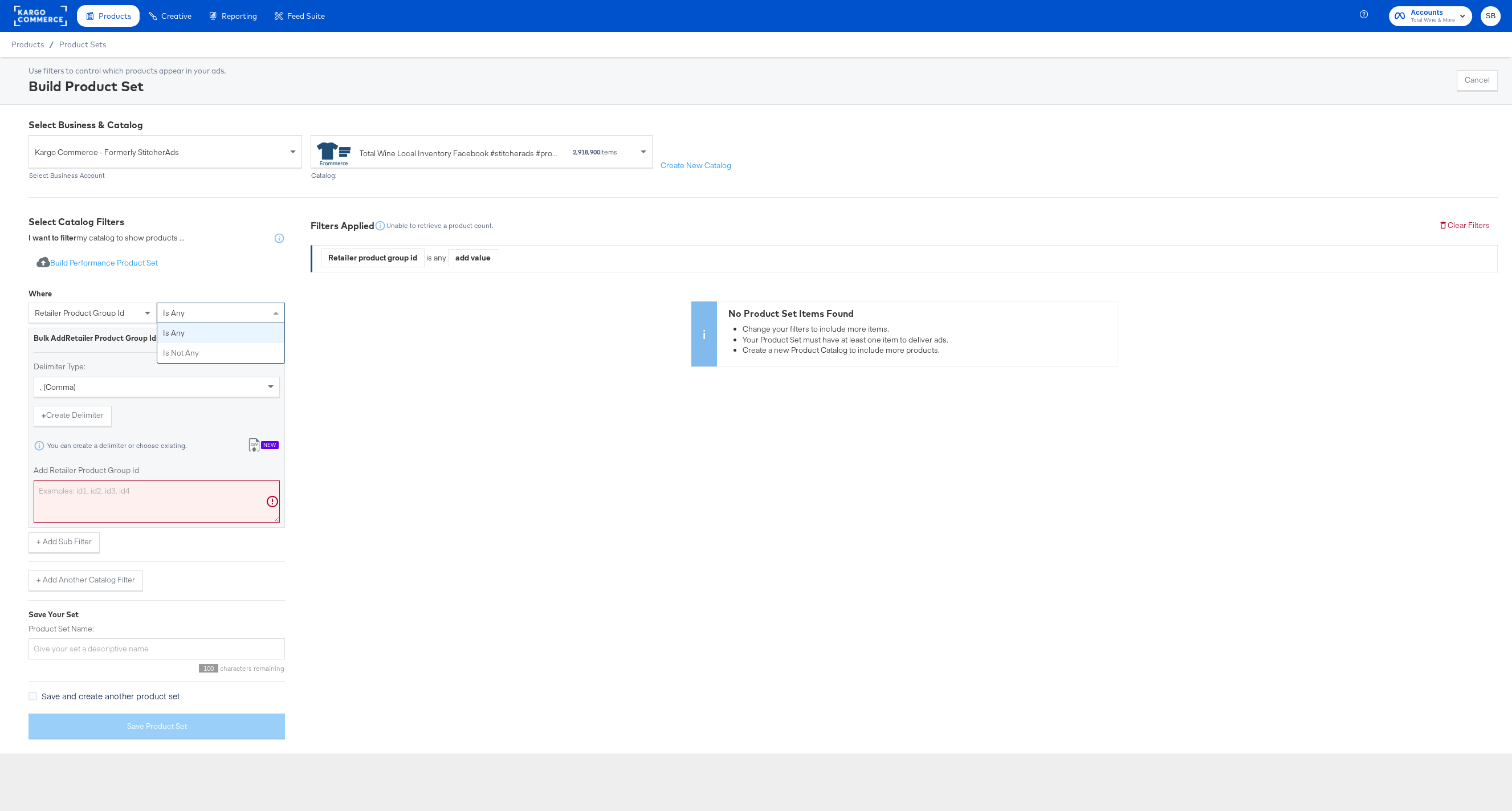
click at [187, 312] on div "is any" at bounding box center [221, 313] width 127 height 19
click at [403, 411] on div "Filters Applied Unable to retrieve a product count. Clear Filters Retailer prod…" at bounding box center [904, 482] width 1188 height 533
click at [109, 306] on div "retailer product group id" at bounding box center [92, 313] width 127 height 19
click at [114, 316] on span "retailer product group id" at bounding box center [79, 313] width 90 height 10
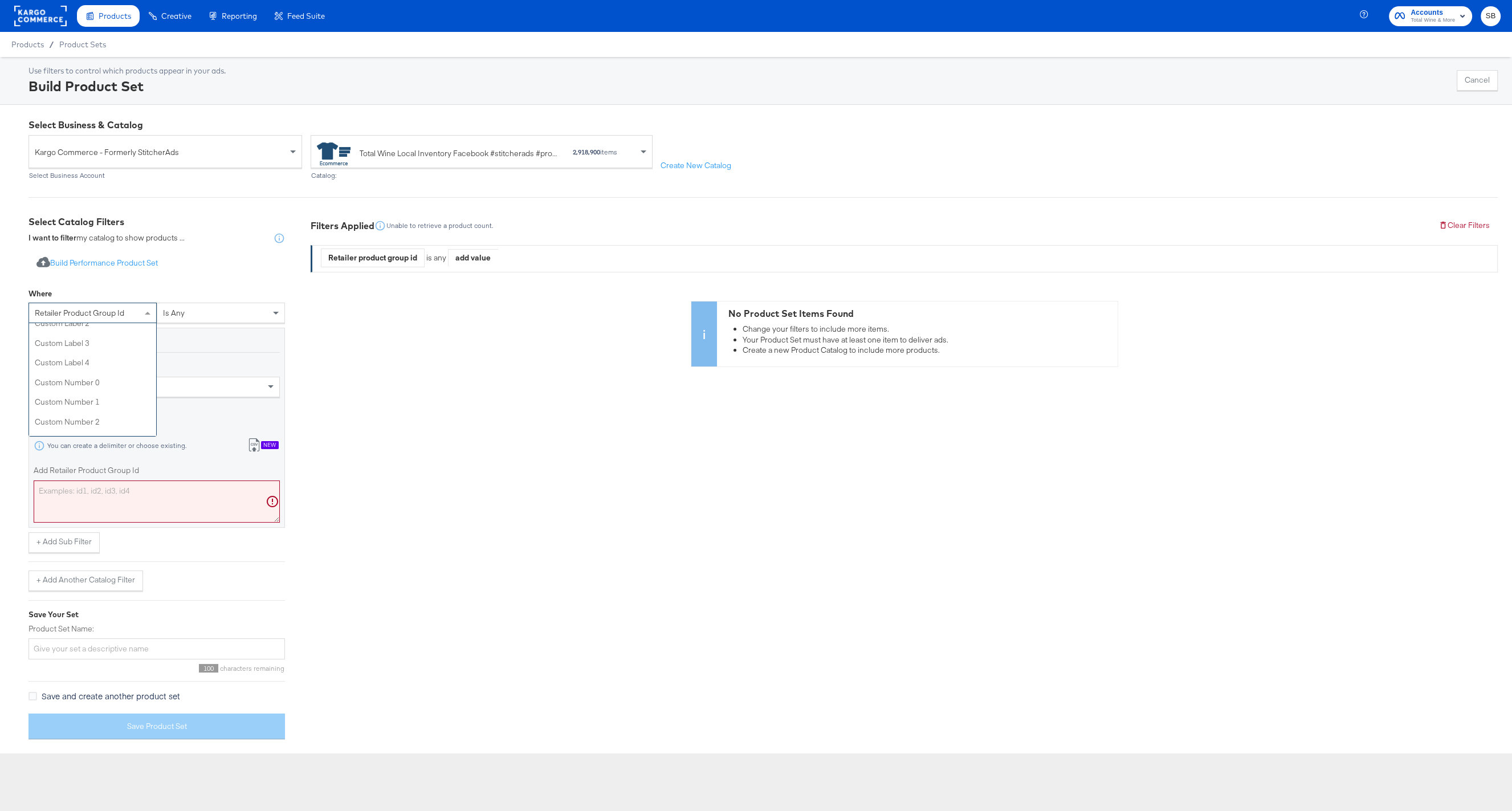
scroll to position [458, 0]
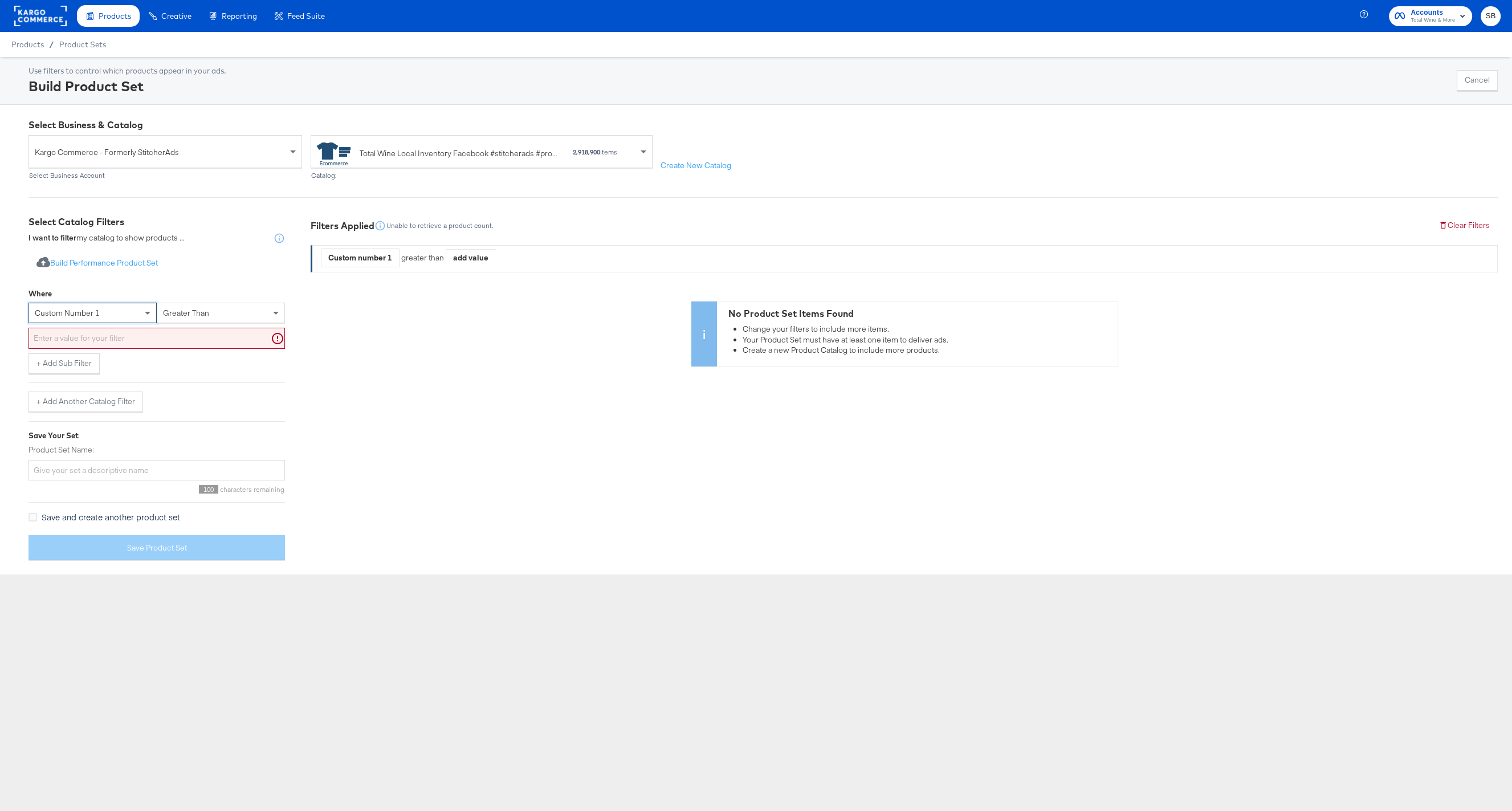
click at [191, 314] on span "greater than" at bounding box center [186, 313] width 46 height 10
drag, startPoint x: 375, startPoint y: 364, endPoint x: 324, endPoint y: 351, distance: 52.6
click at [375, 364] on div "No Product Set Items Found Change your filters to include more items. Your Prod…" at bounding box center [904, 334] width 1188 height 66
click at [98, 316] on span "custom number 1" at bounding box center [67, 313] width 65 height 10
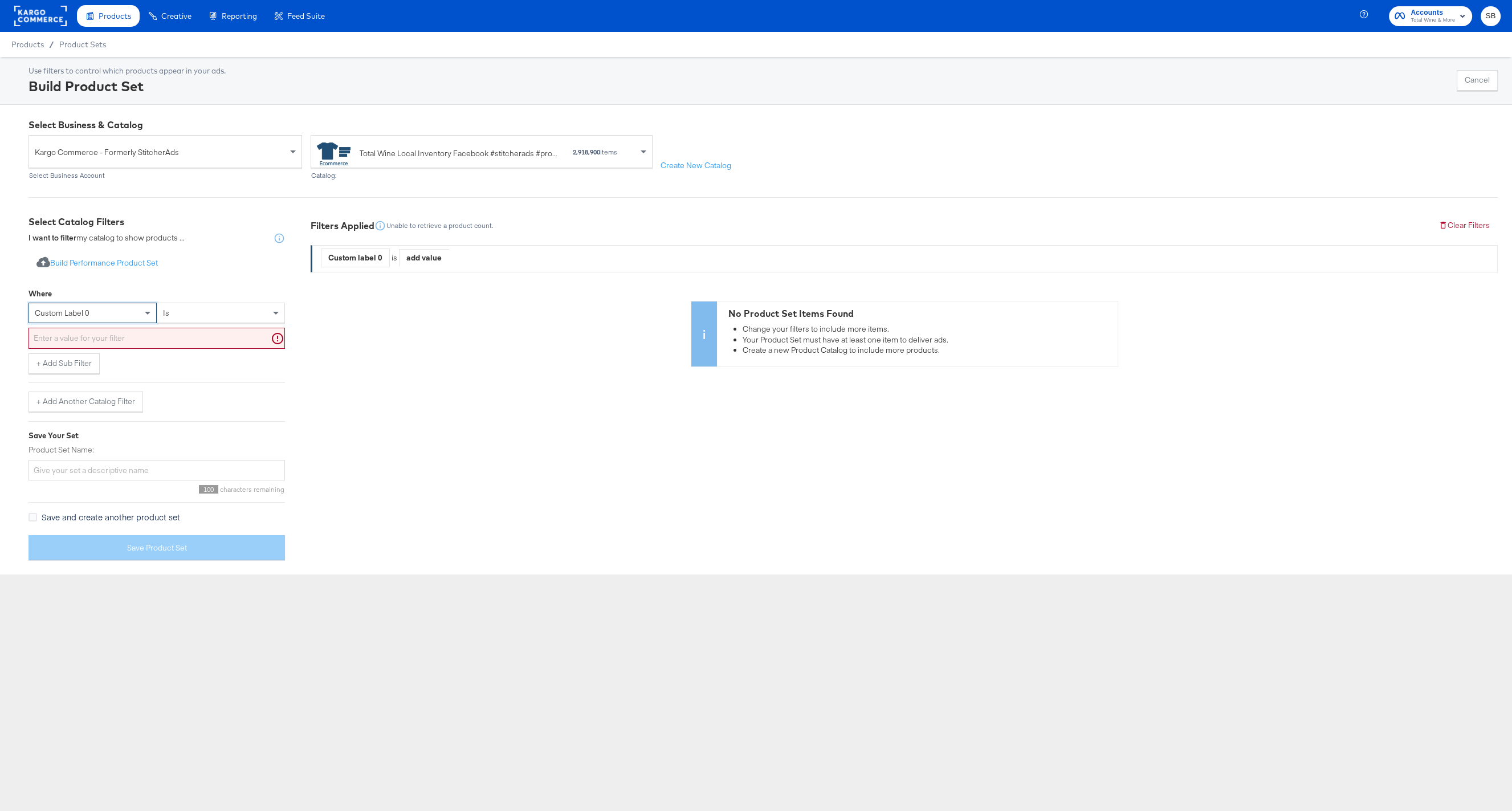
click at [394, 361] on div "No Product Set Items Found Change your filters to include more items. Your Prod…" at bounding box center [904, 334] width 1188 height 66
click at [163, 335] on input "text" at bounding box center [157, 338] width 257 height 21
click at [357, 399] on div "Filters Applied Unable to retrieve a product count. Clear Filters Custom label …" at bounding box center [904, 392] width 1188 height 354
click at [91, 311] on div "custom label 0" at bounding box center [92, 313] width 127 height 19
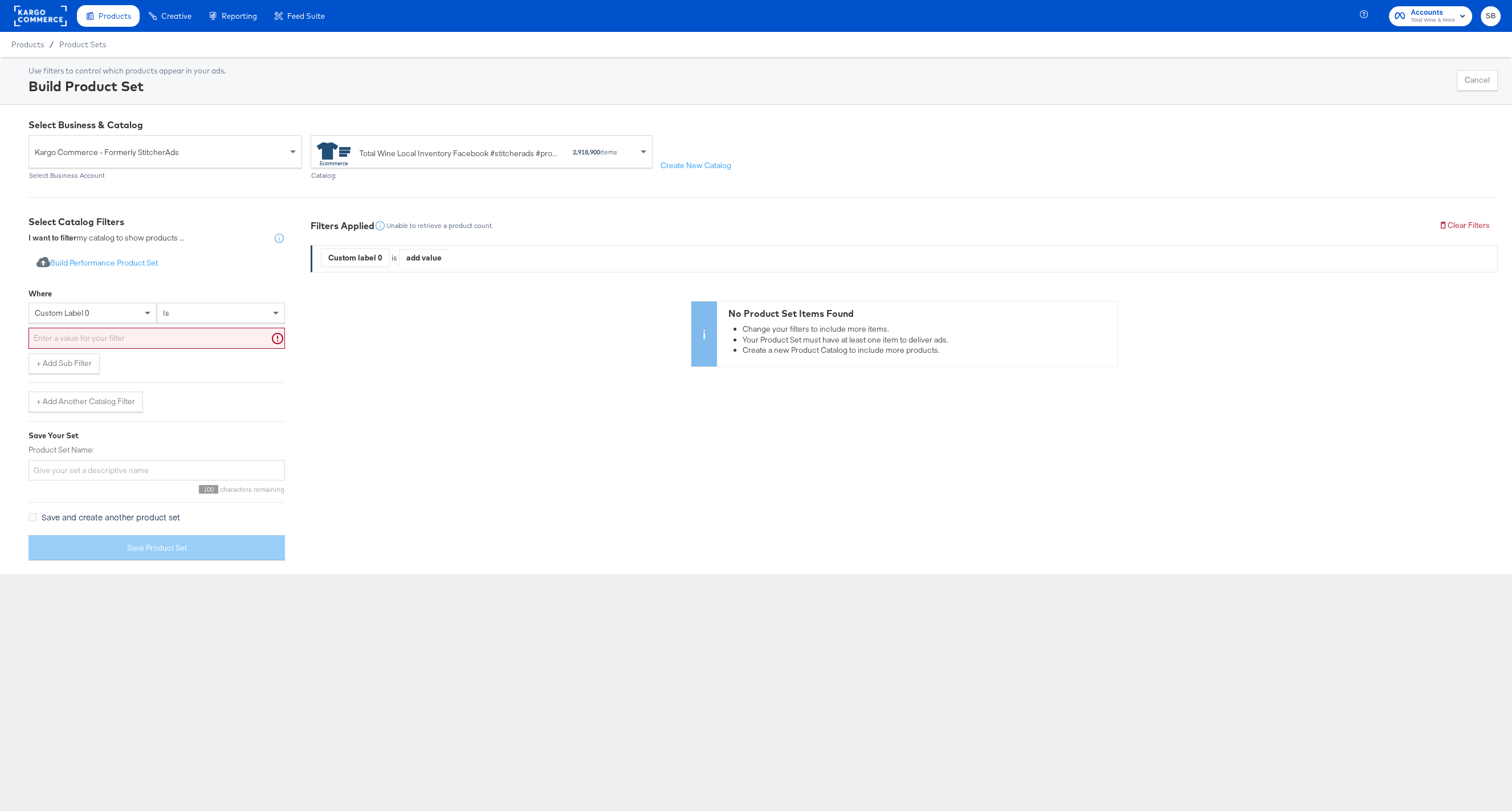
click at [377, 364] on div "No Product Set Items Found Change your filters to include more items. Your Prod…" at bounding box center [904, 334] width 1188 height 66
